Goal: Find specific page/section: Find specific page/section

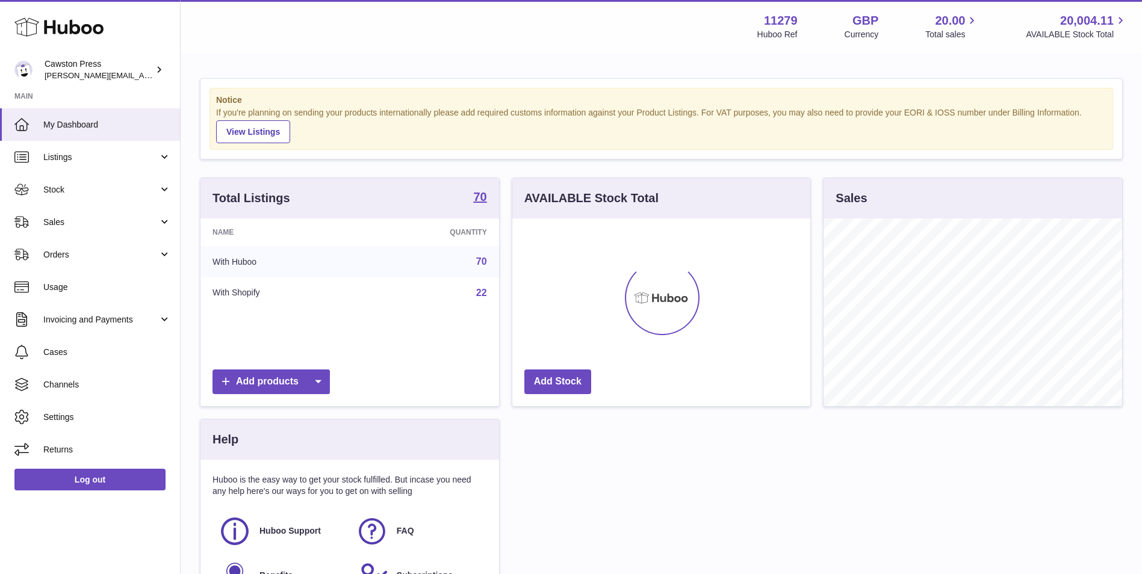
scroll to position [188, 298]
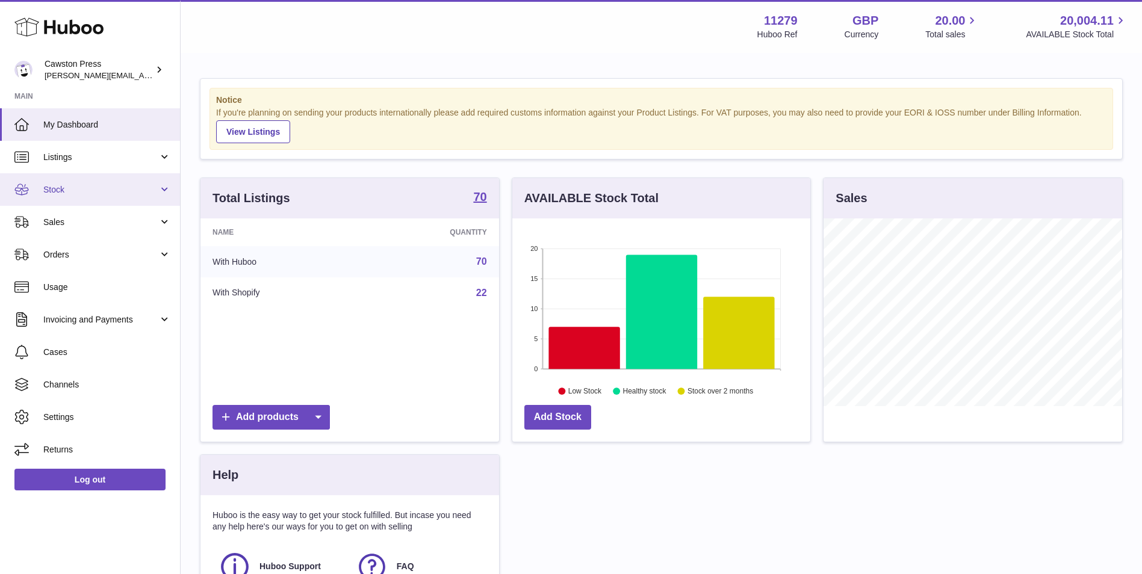
click at [79, 191] on span "Stock" at bounding box center [100, 189] width 115 height 11
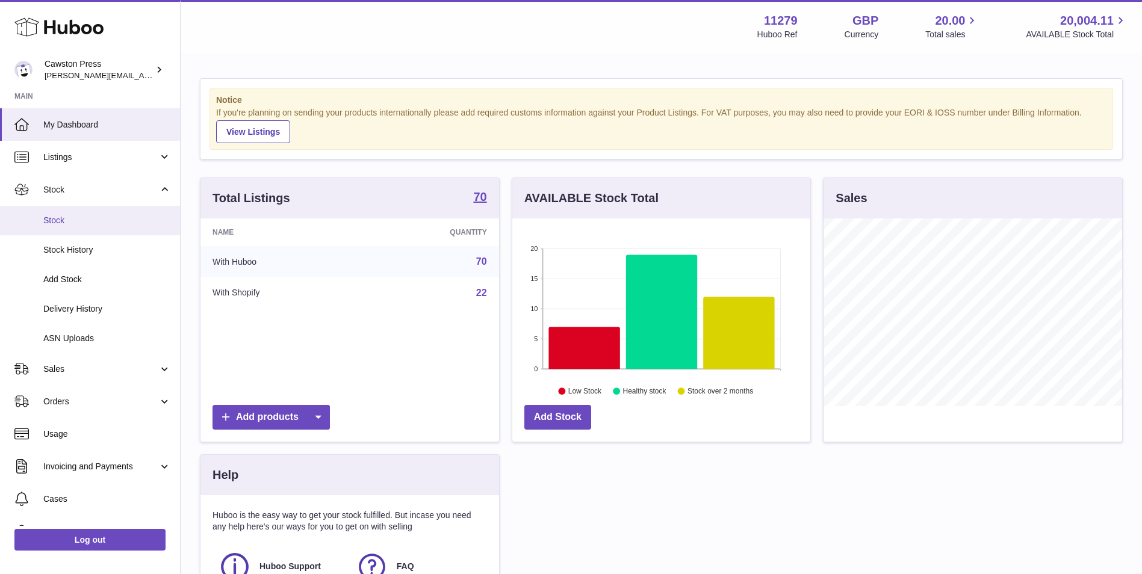
click at [52, 218] on span "Stock" at bounding box center [107, 220] width 128 height 11
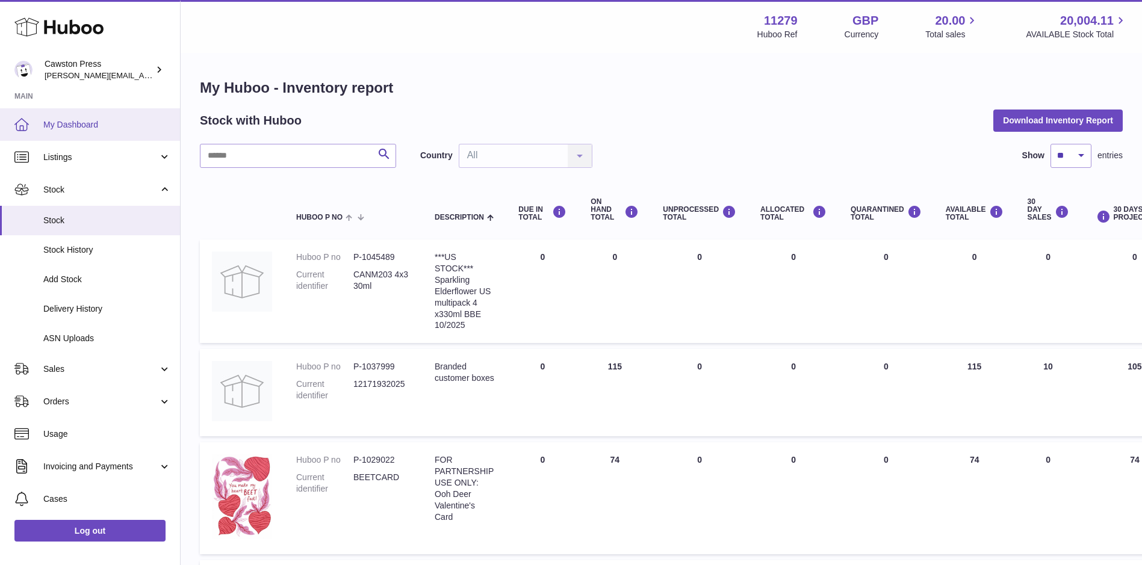
click at [73, 128] on span "My Dashboard" at bounding box center [107, 124] width 128 height 11
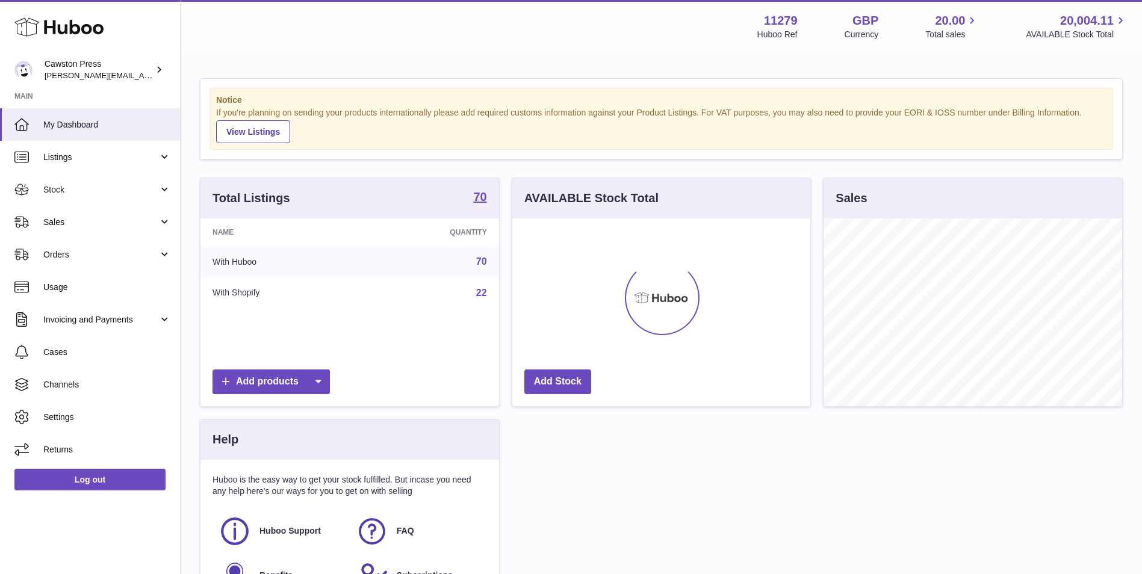
scroll to position [188, 298]
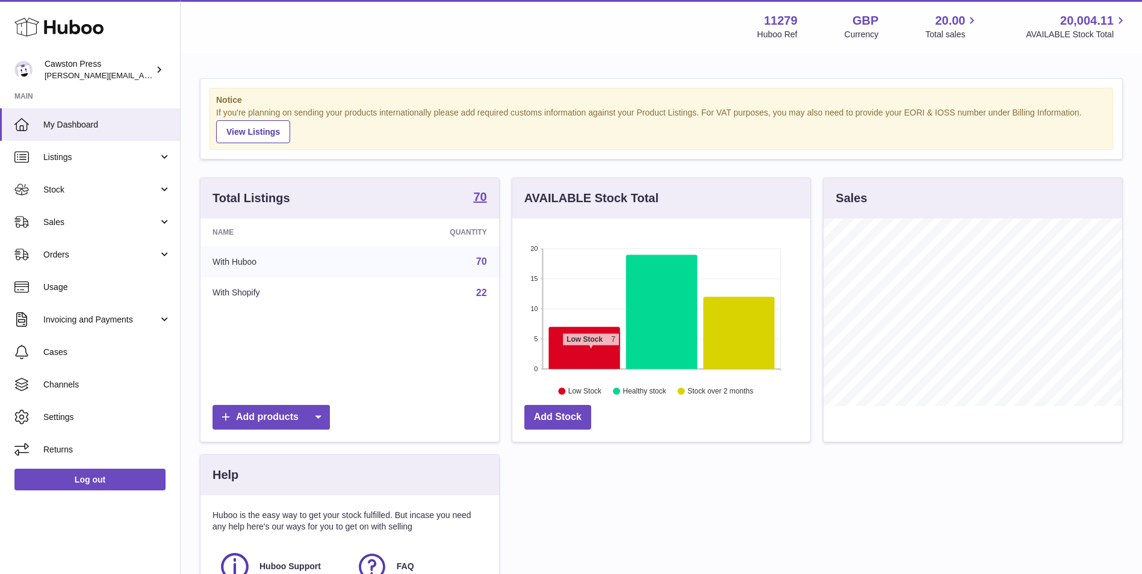
click at [590, 352] on icon at bounding box center [584, 348] width 72 height 42
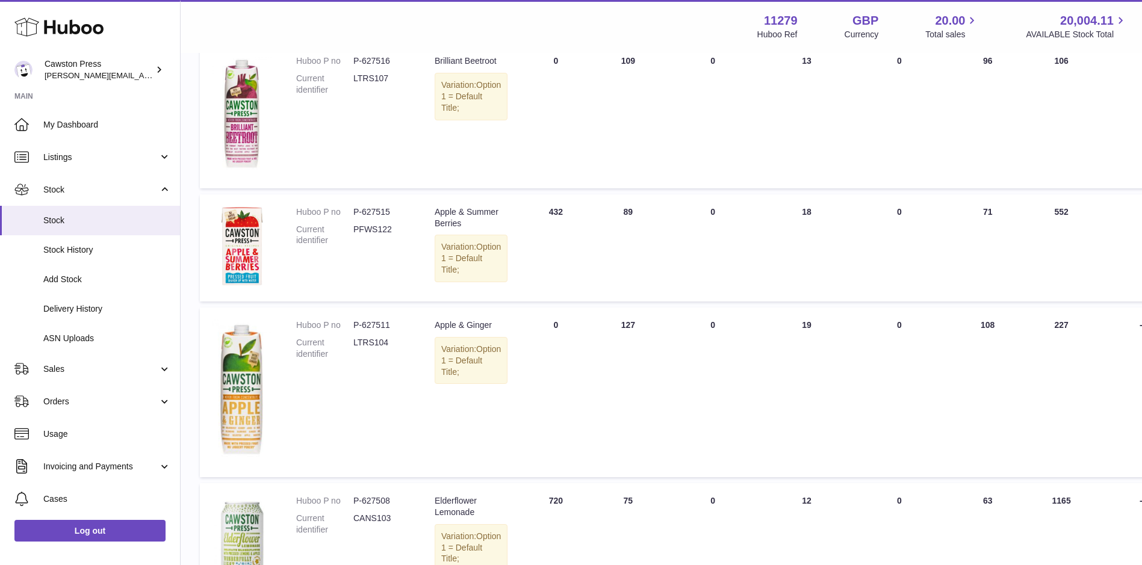
scroll to position [621, 0]
